Goal: Use online tool/utility: Use online tool/utility

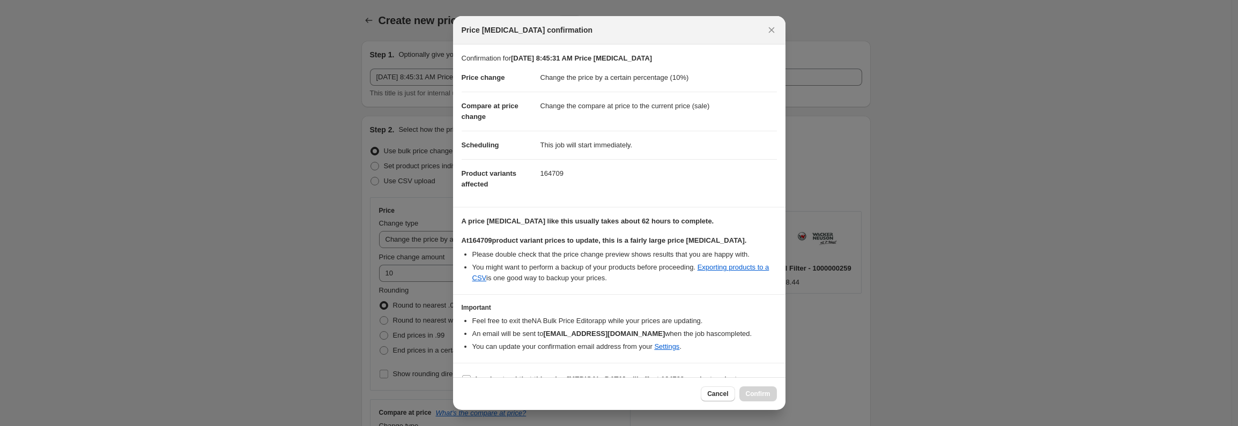
select select "percentage"
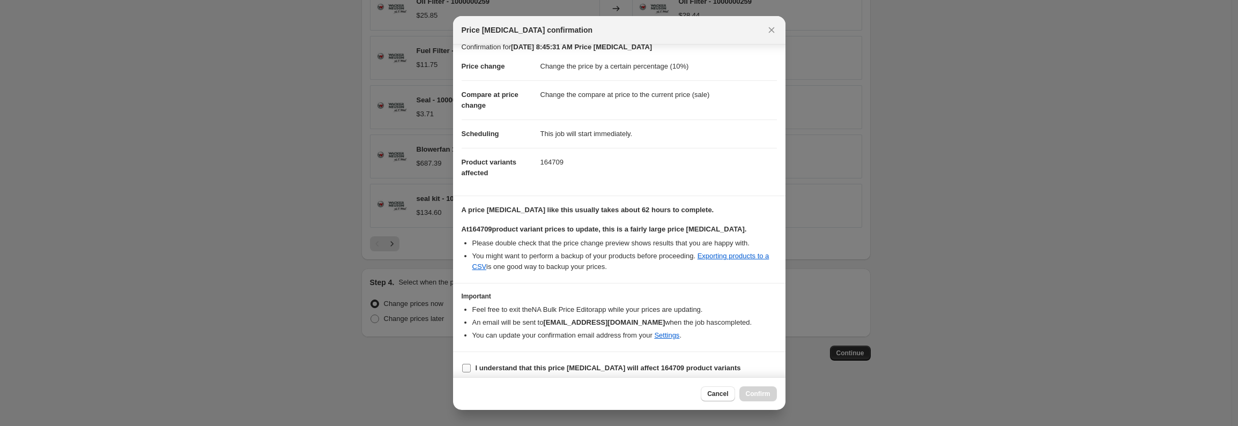
scroll to position [18, 0]
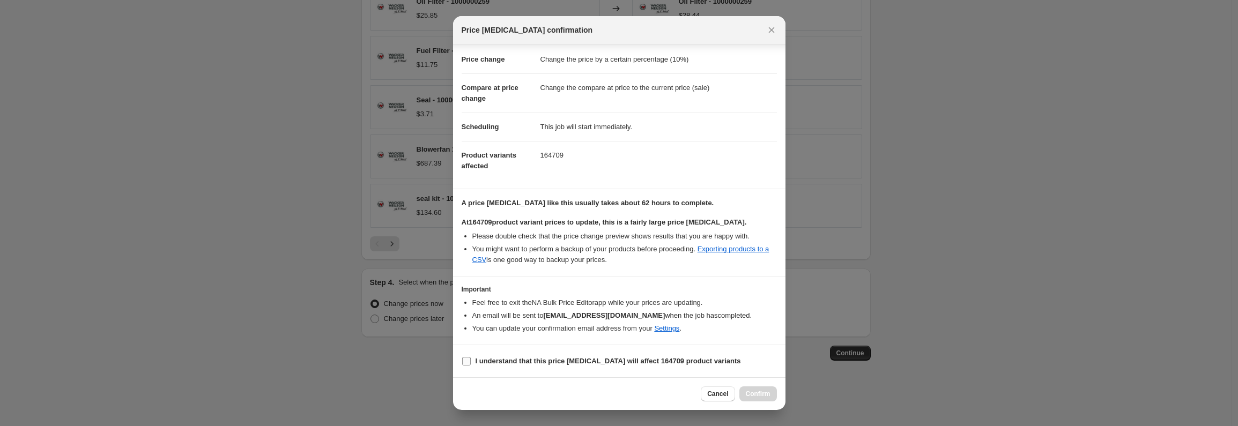
click at [587, 366] on span "I understand that this price [MEDICAL_DATA] will affect 164709 product variants" at bounding box center [608, 361] width 265 height 11
click at [471, 366] on input "I understand that this price [MEDICAL_DATA] will affect 164709 product variants" at bounding box center [466, 361] width 9 height 9
checkbox input "true"
click at [764, 394] on span "Confirm" at bounding box center [758, 394] width 25 height 9
